Goal: Book appointment/travel/reservation

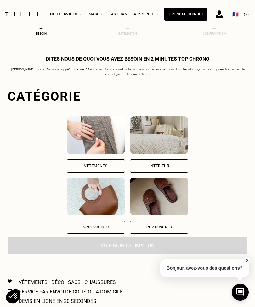
click at [67, 163] on div "Vêtements" at bounding box center [96, 165] width 58 height 13
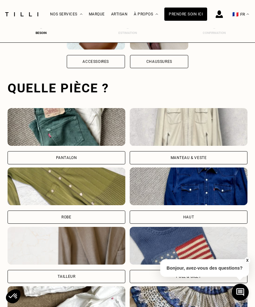
scroll to position [194, 0]
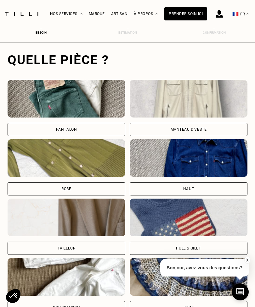
click at [33, 128] on div "Pantalon" at bounding box center [67, 129] width 118 height 13
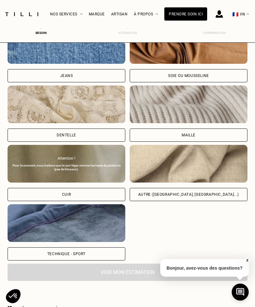
scroll to position [673, 0]
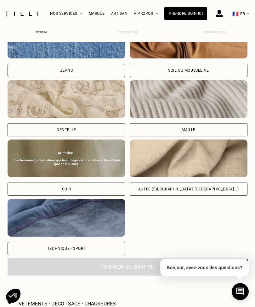
click at [215, 187] on div "Autre ([GEOGRAPHIC_DATA], [GEOGRAPHIC_DATA]...)" at bounding box center [189, 189] width 118 height 13
select select "FR"
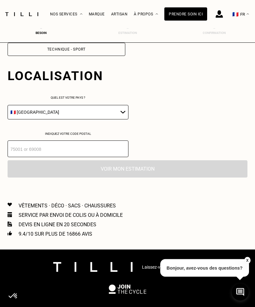
scroll to position [890, 0]
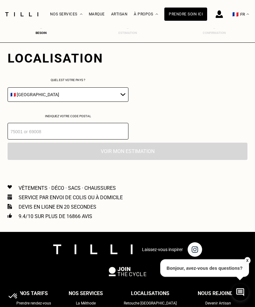
click at [20, 139] on input "number" at bounding box center [68, 131] width 121 height 17
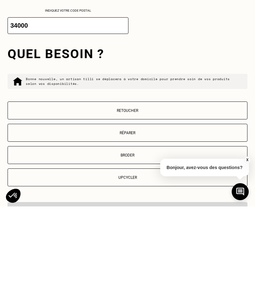
scroll to position [895, 0]
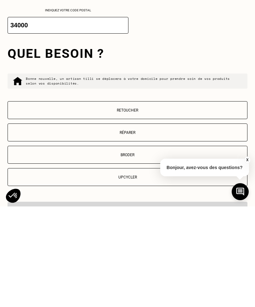
type input "34000"
click at [140, 209] on p "Retoucher" at bounding box center [127, 211] width 233 height 4
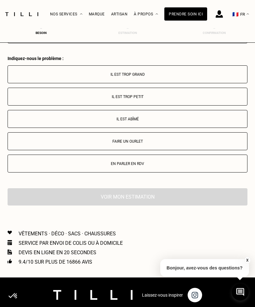
scroll to position [1161, 0]
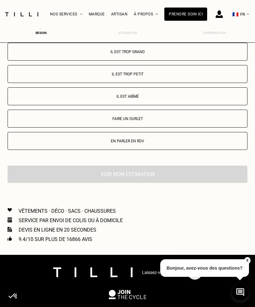
click at [138, 121] on p "Faire un ourlet" at bounding box center [127, 119] width 233 height 4
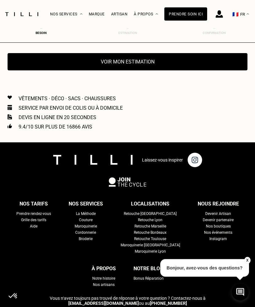
scroll to position [1291, 0]
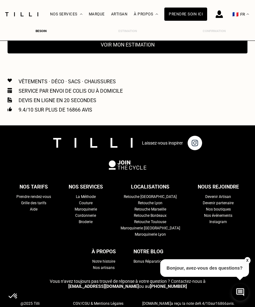
click at [153, 53] on button "Voir mon estimation" at bounding box center [128, 44] width 240 height 17
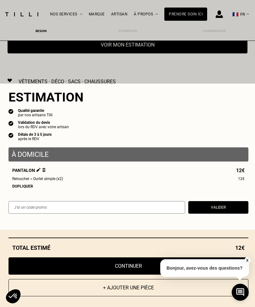
click at [23, 189] on div "Dupliquer" at bounding box center [128, 186] width 232 height 4
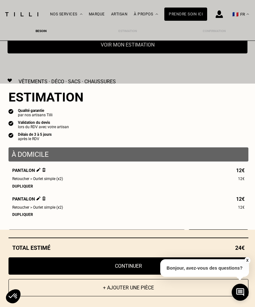
click at [17, 189] on div "Dupliquer" at bounding box center [128, 186] width 232 height 4
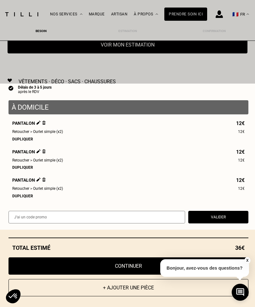
scroll to position [51, 0]
click at [247, 264] on button "X" at bounding box center [247, 260] width 6 height 7
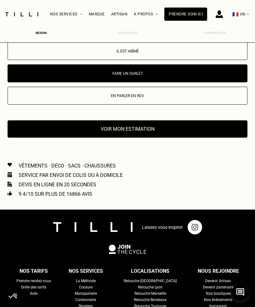
scroll to position [1203, 0]
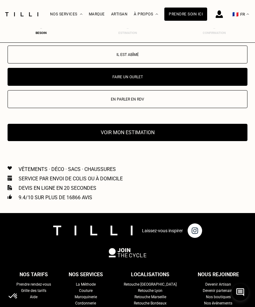
click at [191, 140] on button "Voir mon estimation" at bounding box center [128, 132] width 240 height 17
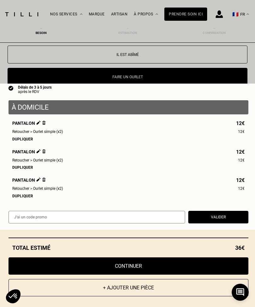
scroll to position [51, 0]
click at [182, 275] on button "Continuer" at bounding box center [128, 266] width 240 height 17
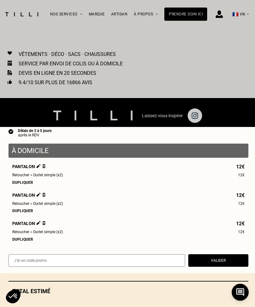
select select "FR"
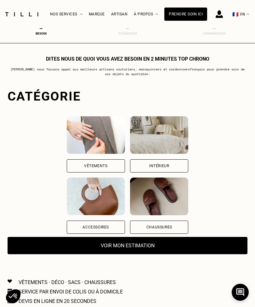
click at [220, 17] on img at bounding box center [218, 14] width 7 height 8
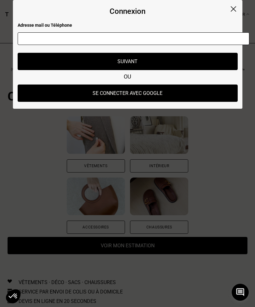
click at [198, 94] on button "Se connecter avec Google" at bounding box center [128, 93] width 220 height 17
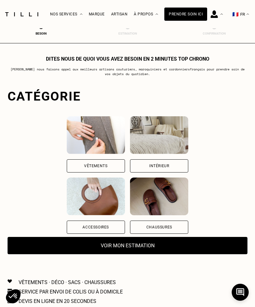
click at [67, 167] on div "Vêtements" at bounding box center [96, 165] width 58 height 13
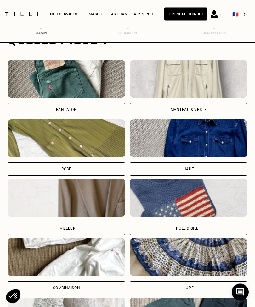
scroll to position [214, 0]
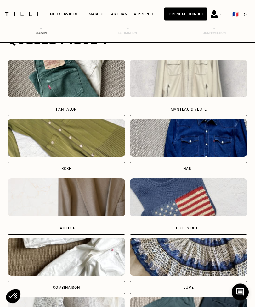
click at [28, 108] on div "Pantalon" at bounding box center [67, 109] width 118 height 13
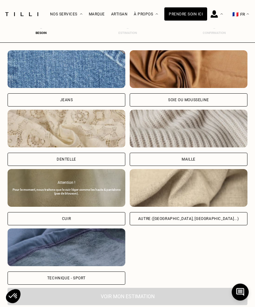
scroll to position [644, 0]
click at [217, 219] on div "Autre ([GEOGRAPHIC_DATA], [GEOGRAPHIC_DATA]...)" at bounding box center [189, 218] width 118 height 13
select select "FR"
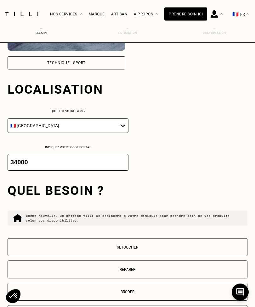
scroll to position [890, 0]
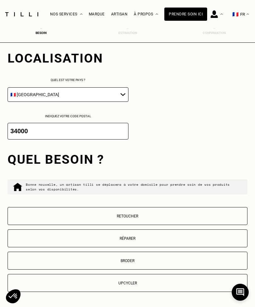
click at [213, 220] on button "Retoucher" at bounding box center [128, 216] width 240 height 18
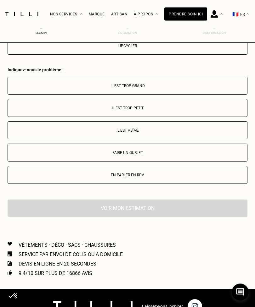
scroll to position [1161, 0]
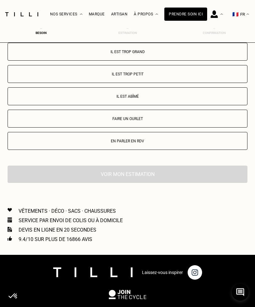
click at [46, 121] on p "Faire un ourlet" at bounding box center [127, 119] width 233 height 4
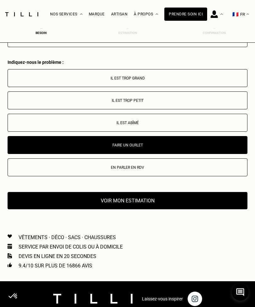
scroll to position [1137, 0]
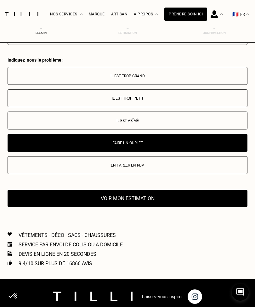
click at [209, 206] on button "Voir mon estimation" at bounding box center [128, 198] width 240 height 17
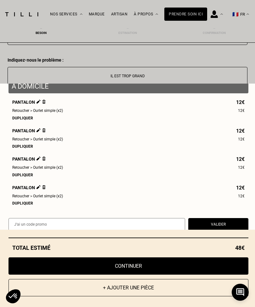
scroll to position [67, 0]
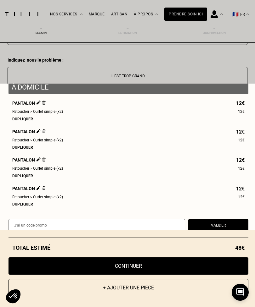
click at [45, 190] on img at bounding box center [43, 188] width 3 height 4
click at [40, 190] on img at bounding box center [38, 188] width 4 height 4
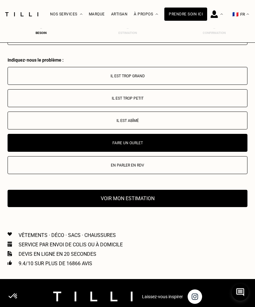
scroll to position [0, 0]
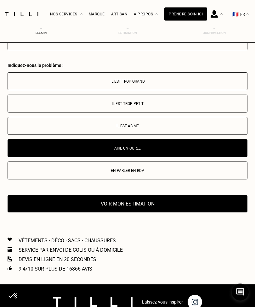
click at [193, 209] on button "Voir mon estimation" at bounding box center [128, 204] width 240 height 17
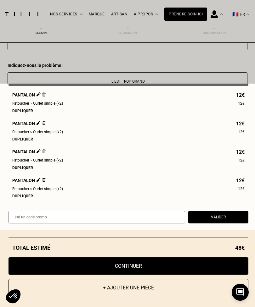
scroll to position [80, 0]
click at [42, 179] on img at bounding box center [43, 180] width 3 height 4
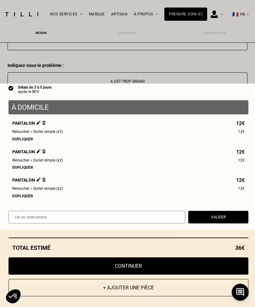
scroll to position [51, 0]
click at [182, 285] on button "+ Ajouter une pièce" at bounding box center [128, 287] width 240 height 17
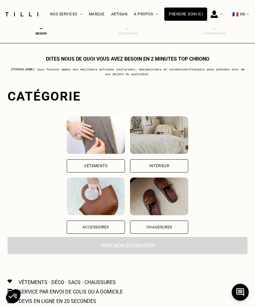
click at [67, 163] on div "Vêtements" at bounding box center [96, 165] width 58 height 13
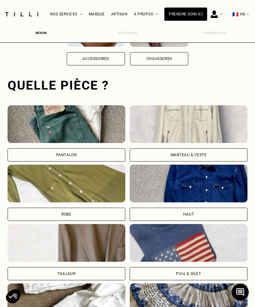
scroll to position [194, 0]
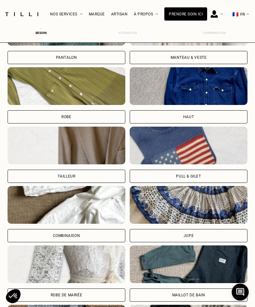
click at [214, 233] on div "Jupe" at bounding box center [189, 236] width 118 height 13
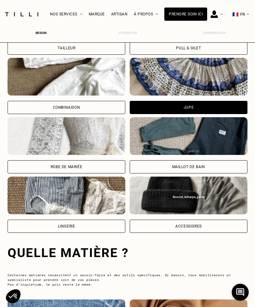
scroll to position [588, 0]
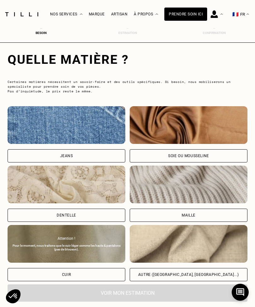
click at [22, 160] on div "Jeans" at bounding box center [67, 155] width 118 height 13
select select "FR"
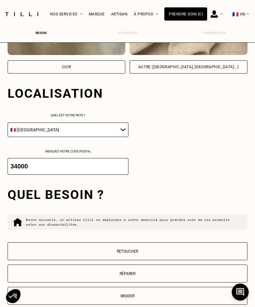
scroll to position [830, 0]
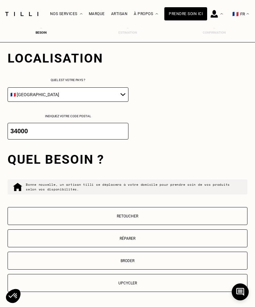
click at [219, 219] on p "Retoucher" at bounding box center [127, 216] width 233 height 4
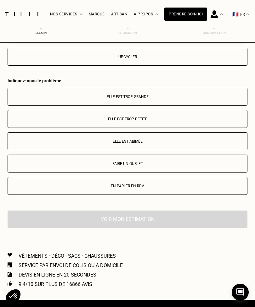
scroll to position [1102, 0]
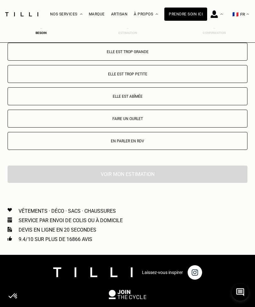
click at [40, 121] on p "Faire un ourlet" at bounding box center [127, 119] width 233 height 4
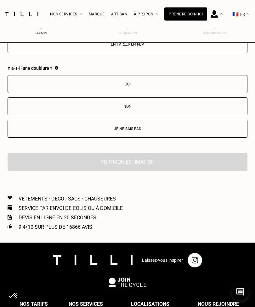
scroll to position [1197, 0]
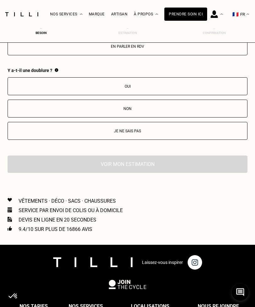
click at [32, 140] on button "Je ne sais pas" at bounding box center [128, 131] width 240 height 18
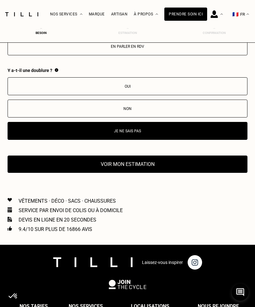
click at [204, 173] on button "Voir mon estimation" at bounding box center [128, 164] width 240 height 17
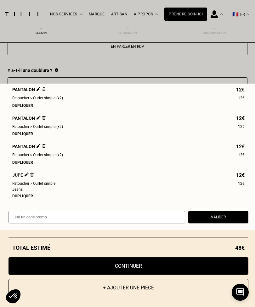
scroll to position [85, 0]
click at [211, 275] on button "Continuer" at bounding box center [128, 266] width 240 height 17
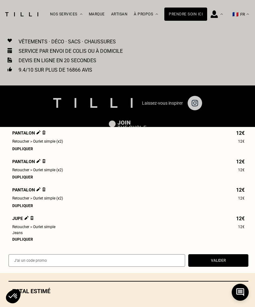
select select "FR"
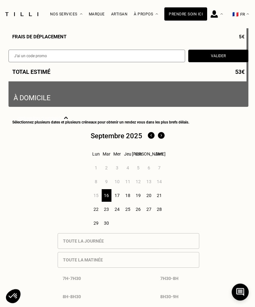
scroll to position [216, 0]
click at [130, 199] on div "18" at bounding box center [128, 195] width 10 height 13
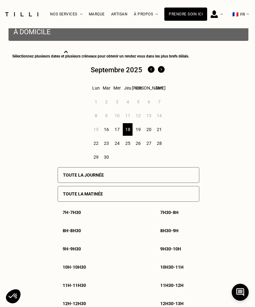
scroll to position [289, 0]
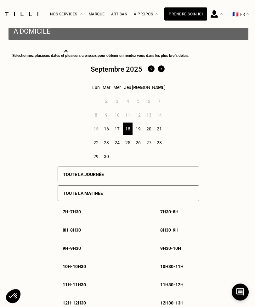
click at [177, 195] on div "Toute la matinée" at bounding box center [128, 194] width 141 height 16
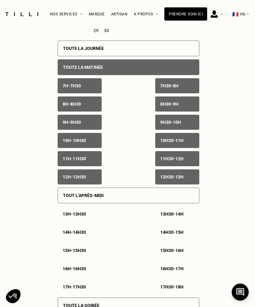
scroll to position [426, 0]
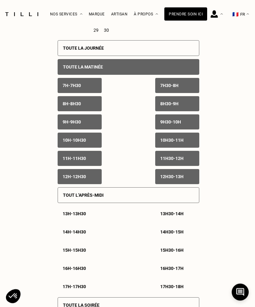
click at [177, 180] on div "12h30 - 13h" at bounding box center [177, 176] width 44 height 15
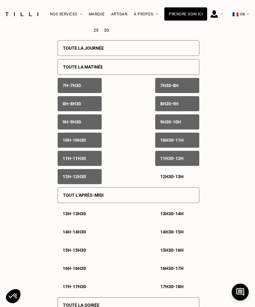
scroll to position [427, 0]
click at [98, 180] on div "12h - 12h30" at bounding box center [80, 176] width 44 height 15
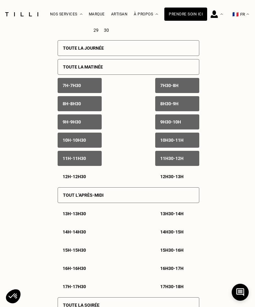
click at [82, 93] on div "7h - 7h30" at bounding box center [80, 85] width 44 height 15
click at [178, 88] on p "7h30 - 8h" at bounding box center [169, 85] width 18 height 5
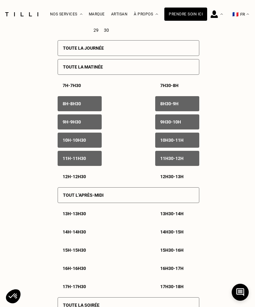
click at [83, 179] on p "12h - 12h30" at bounding box center [74, 176] width 23 height 5
click at [176, 179] on p "12h30 - 13h" at bounding box center [171, 176] width 23 height 5
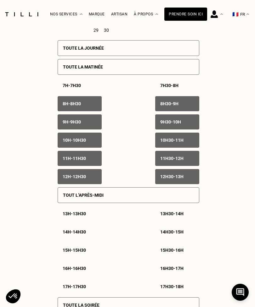
click at [87, 109] on div "8h - 8h30" at bounding box center [80, 103] width 44 height 15
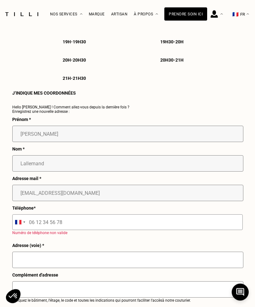
scroll to position [730, 0]
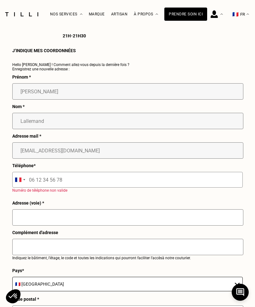
click at [43, 188] on input "tel" at bounding box center [127, 180] width 230 height 16
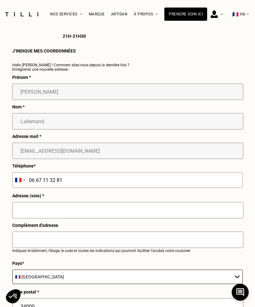
type input "06 67 11 32 81"
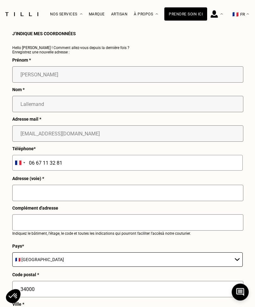
scroll to position [786, 0]
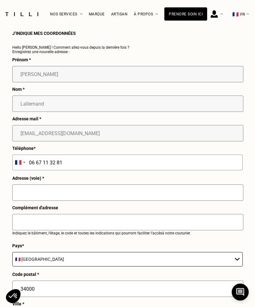
click at [25, 201] on input "text" at bounding box center [127, 193] width 231 height 16
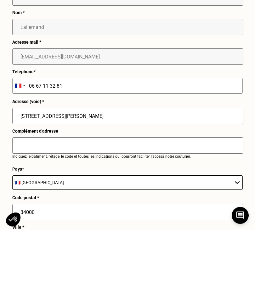
type input "[STREET_ADDRESS][PERSON_NAME]"
click at [28, 214] on input "text" at bounding box center [127, 222] width 231 height 16
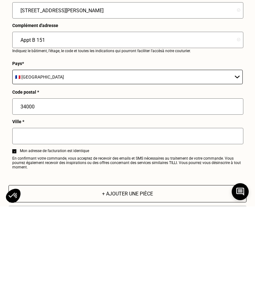
scroll to position [871, 0]
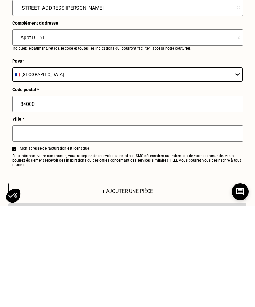
type input "Appt B 151"
click at [29, 226] on input "text" at bounding box center [127, 234] width 231 height 16
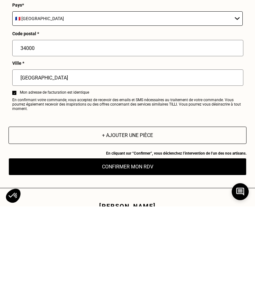
scroll to position [928, 0]
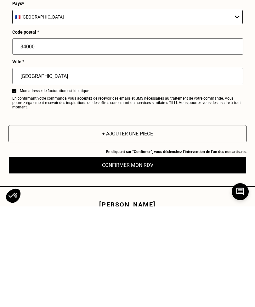
type input "[GEOGRAPHIC_DATA]"
click at [175, 257] on button "Confirmer mon RDV" at bounding box center [127, 265] width 238 height 17
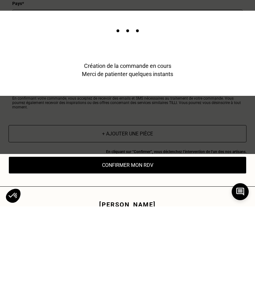
scroll to position [1029, 0]
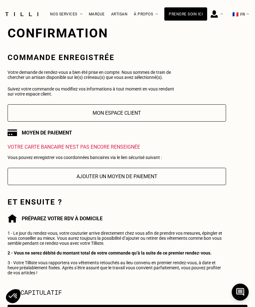
scroll to position [29, 0]
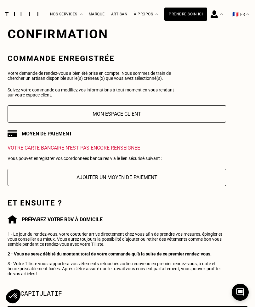
click at [139, 179] on button "Ajouter un moyen de paiement" at bounding box center [117, 177] width 218 height 17
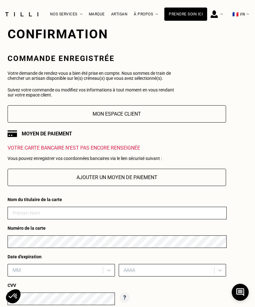
click at [127, 216] on input at bounding box center [117, 213] width 219 height 13
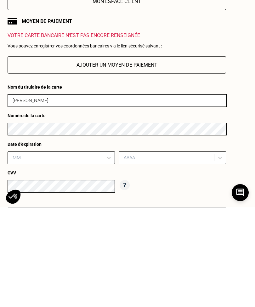
type input "[PERSON_NAME]"
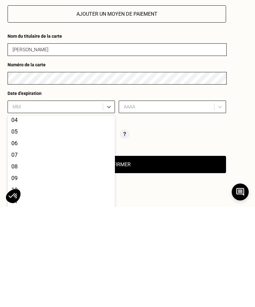
scroll to position [36, 0]
click at [24, 274] on div "09" at bounding box center [61, 280] width 107 height 12
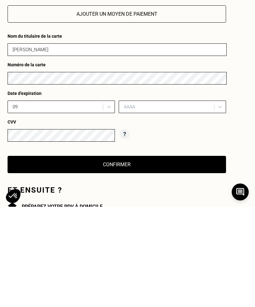
scroll to position [193, 0]
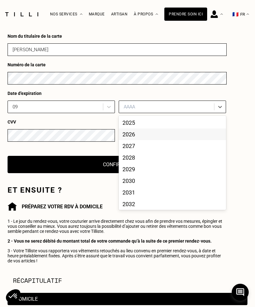
click at [137, 138] on div "2026" at bounding box center [172, 135] width 107 height 12
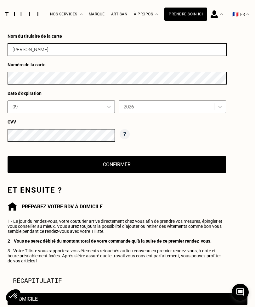
click at [143, 169] on button "Confirmer" at bounding box center [117, 164] width 218 height 17
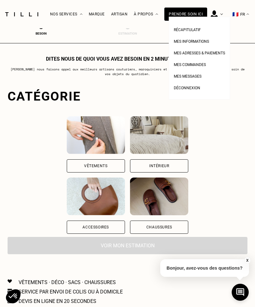
click at [197, 31] on span "Récapitulatif" at bounding box center [187, 30] width 27 height 4
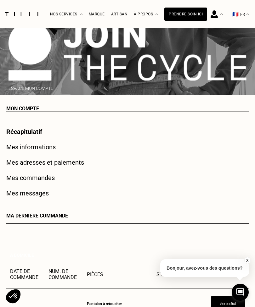
click at [37, 132] on link "Récapitulatif" at bounding box center [24, 132] width 36 height 8
click at [52, 147] on link "Mes informations" at bounding box center [30, 147] width 49 height 8
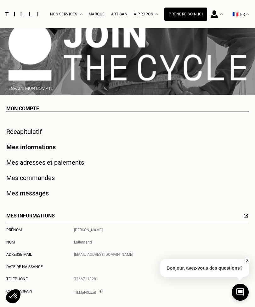
click at [78, 163] on link "Mes adresses et paiements" at bounding box center [45, 163] width 78 height 8
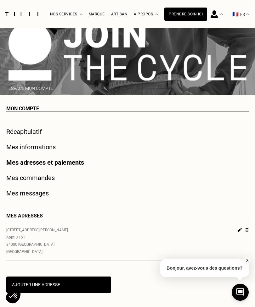
click at [48, 177] on link "Mes commandes" at bounding box center [30, 178] width 48 height 8
